Goal: Check status

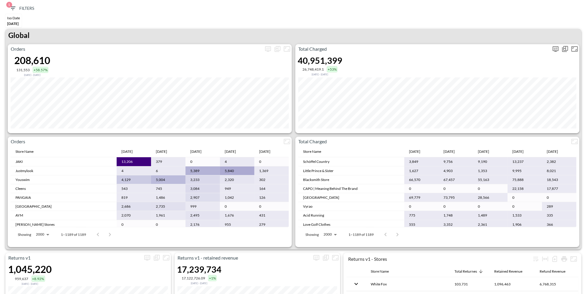
click at [554, 52] on icon "more" at bounding box center [555, 48] width 7 height 7
click at [511, 94] on body "BI.P.EYE, Interactive Analytics Dashboards 1 Filters Iso Date [DATE] Returns v2…" at bounding box center [294, 147] width 588 height 294
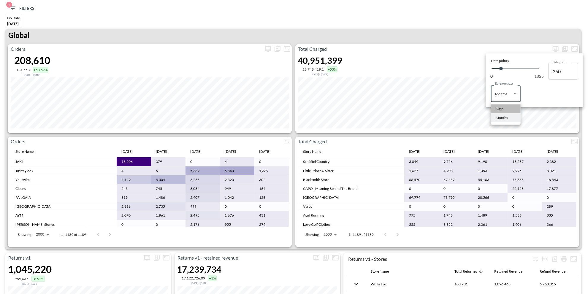
click at [503, 105] on li "Days" at bounding box center [506, 108] width 30 height 9
type input "Days"
click at [439, 16] on div at bounding box center [294, 147] width 588 height 294
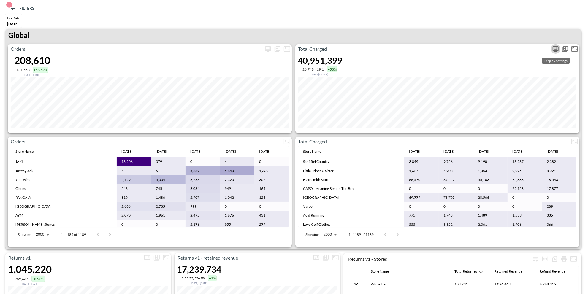
click at [554, 47] on icon "more" at bounding box center [555, 48] width 7 height 7
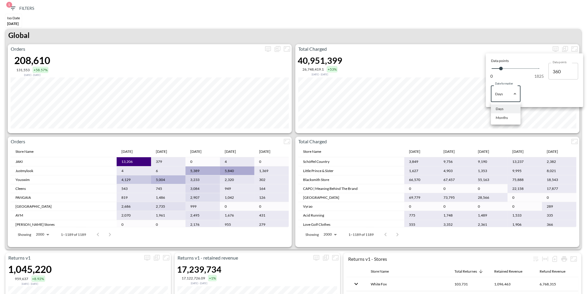
click at [510, 98] on body "BI.P.EYE, Interactive Analytics Dashboards 1 Filters Iso Date [DATE] Returns v2…" at bounding box center [294, 147] width 588 height 294
click at [505, 118] on div "Months" at bounding box center [501, 117] width 12 height 5
type input "Months"
click at [427, 26] on div at bounding box center [294, 147] width 588 height 294
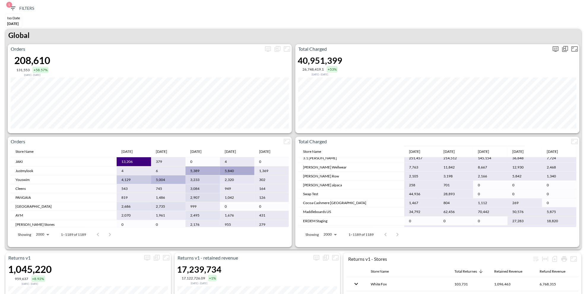
click at [559, 48] on button "more" at bounding box center [555, 48] width 9 height 9
click at [506, 100] on body "BI.P.EYE, Interactive Analytics Dashboards 1 Filters Iso Date [DATE] Returns v2…" at bounding box center [294, 147] width 588 height 294
click at [506, 116] on div "Months" at bounding box center [501, 117] width 12 height 5
click at [509, 88] on body "BI.P.EYE, Interactive Analytics Dashboards 1 Filters Iso Date [DATE] Returns v2…" at bounding box center [294, 147] width 588 height 294
click at [501, 106] on div "Days" at bounding box center [499, 108] width 8 height 5
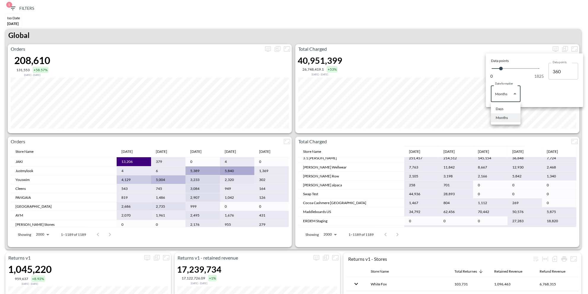
type input "Days"
